Goal: Task Accomplishment & Management: Complete application form

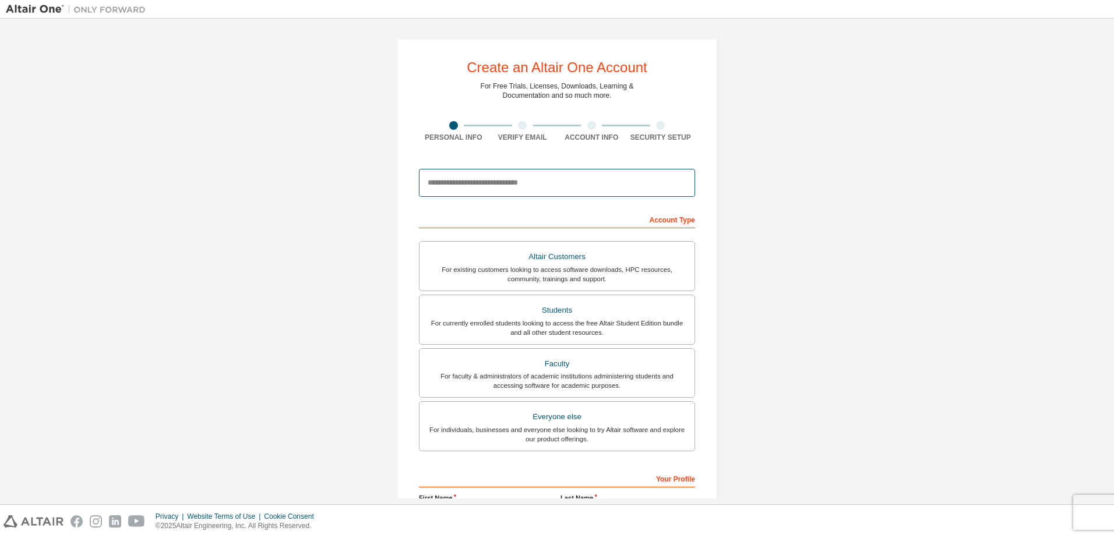
click at [486, 182] on input "email" at bounding box center [557, 183] width 276 height 28
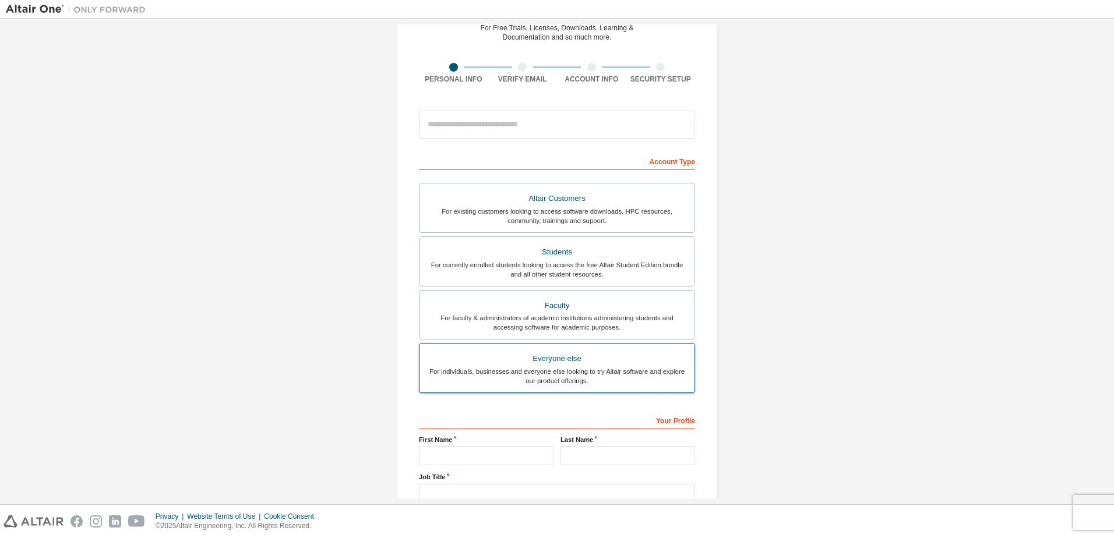
click at [463, 381] on div "For individuals, businesses and everyone else looking to try Altair software an…" at bounding box center [556, 376] width 261 height 19
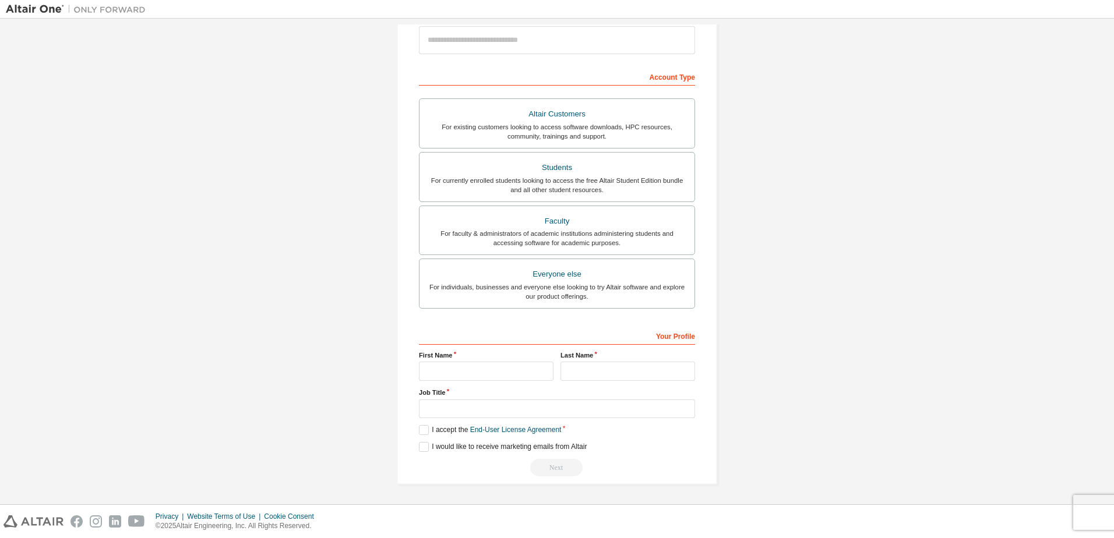
scroll to position [0, 0]
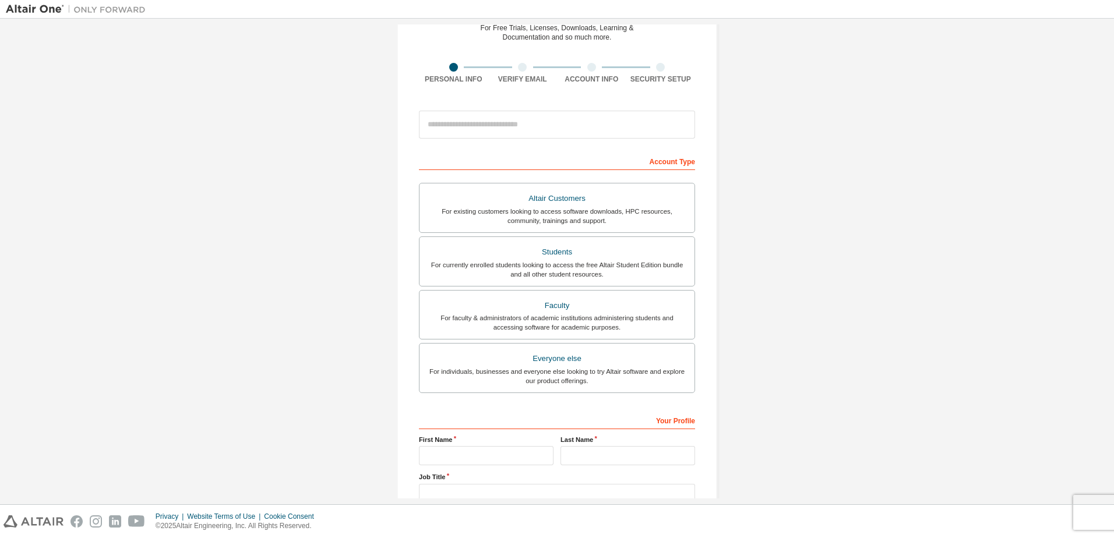
scroll to position [117, 0]
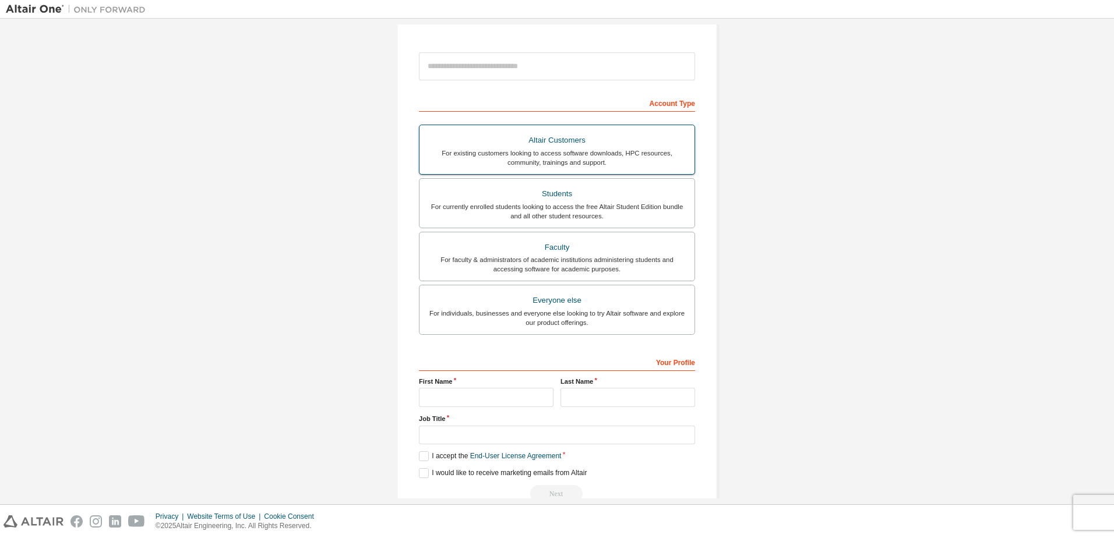
click at [617, 153] on div "For existing customers looking to access software downloads, HPC resources, com…" at bounding box center [556, 158] width 261 height 19
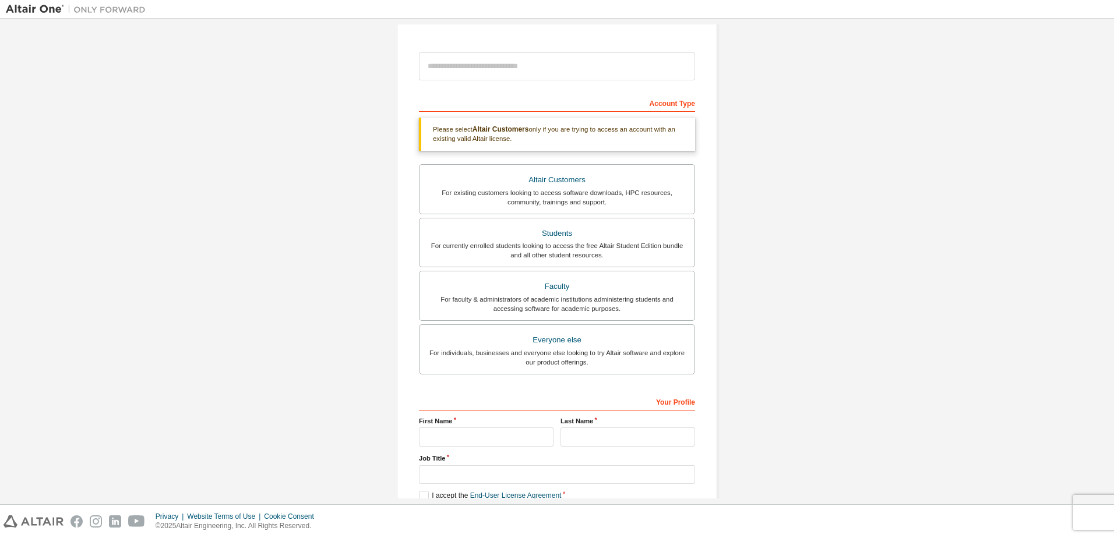
scroll to position [183, 0]
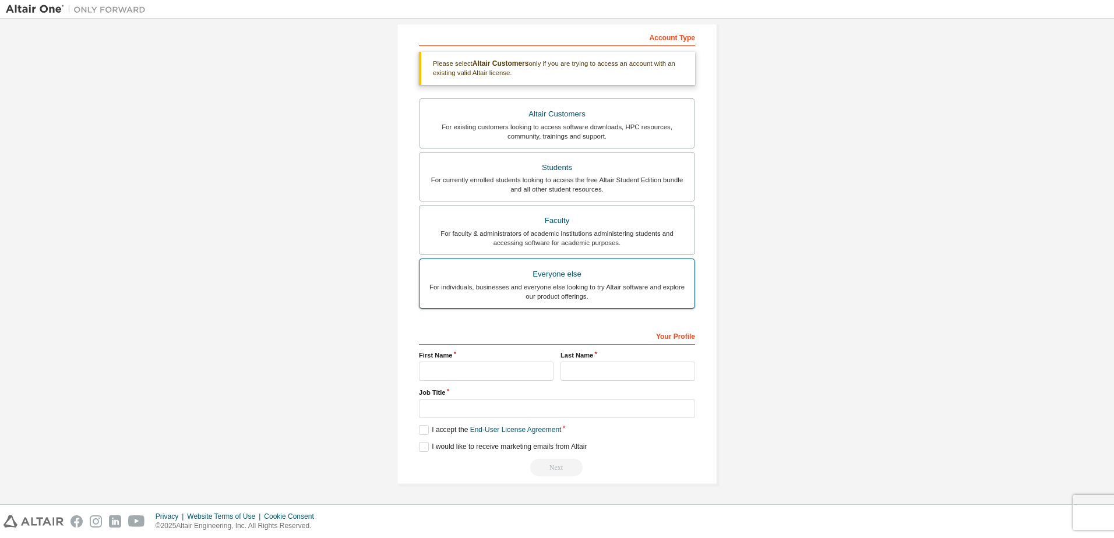
click at [566, 290] on div "For individuals, businesses and everyone else looking to try Altair software an…" at bounding box center [556, 292] width 261 height 19
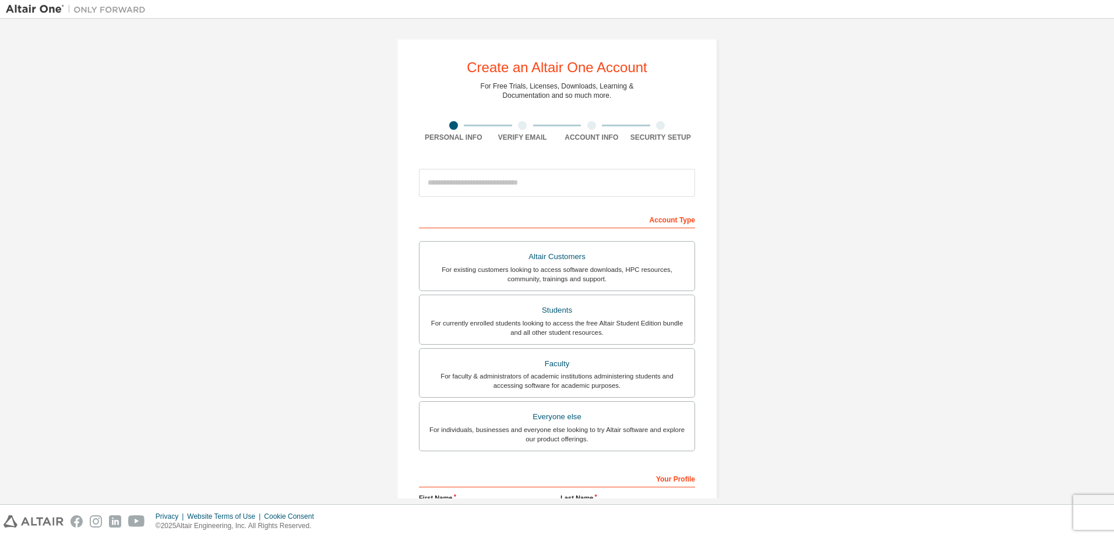
scroll to position [143, 0]
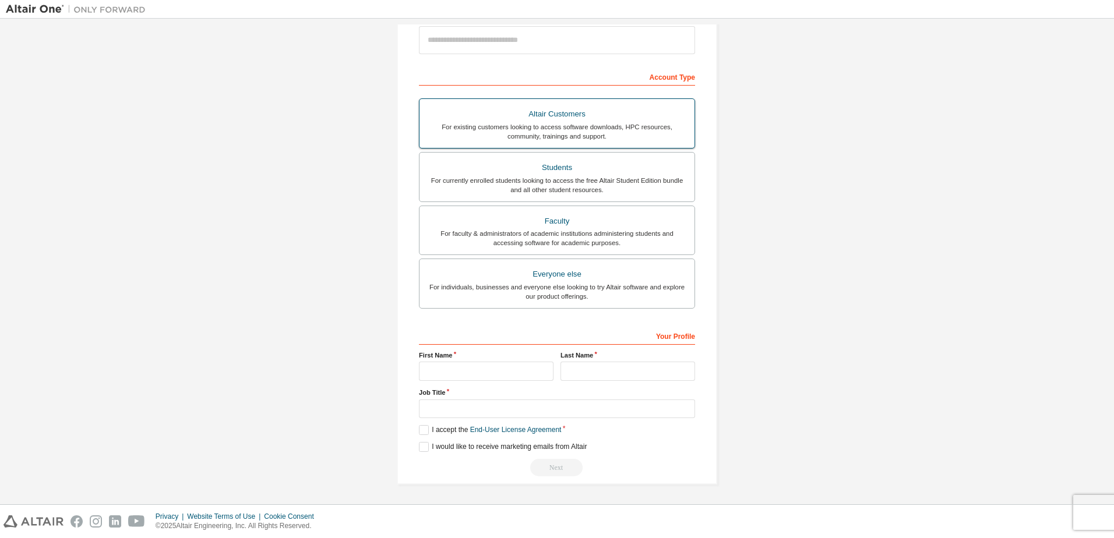
click at [581, 135] on div "For existing customers looking to access software downloads, HPC resources, com…" at bounding box center [556, 131] width 261 height 19
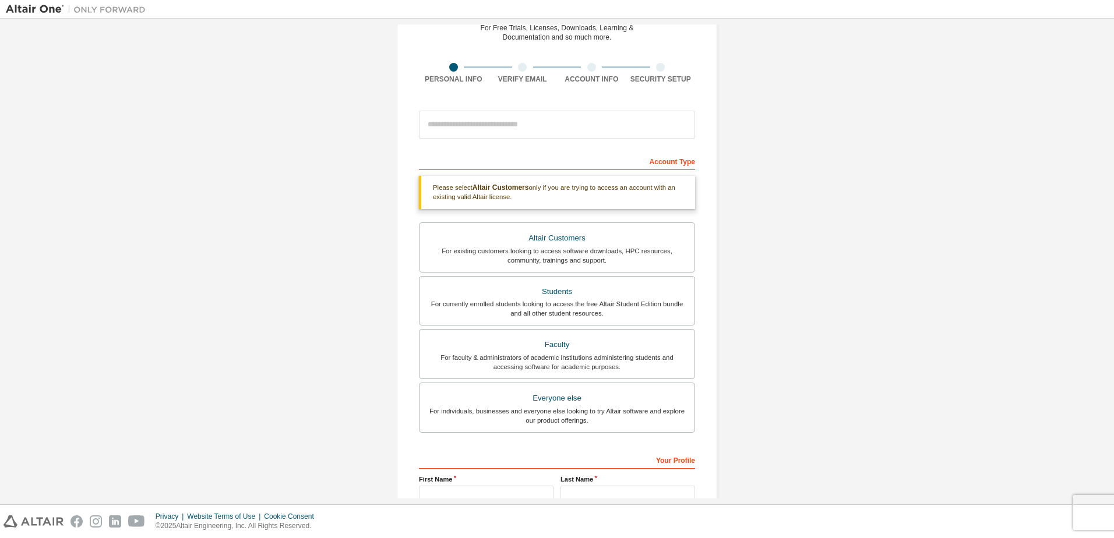
scroll to position [0, 0]
